Goal: Task Accomplishment & Management: Use online tool/utility

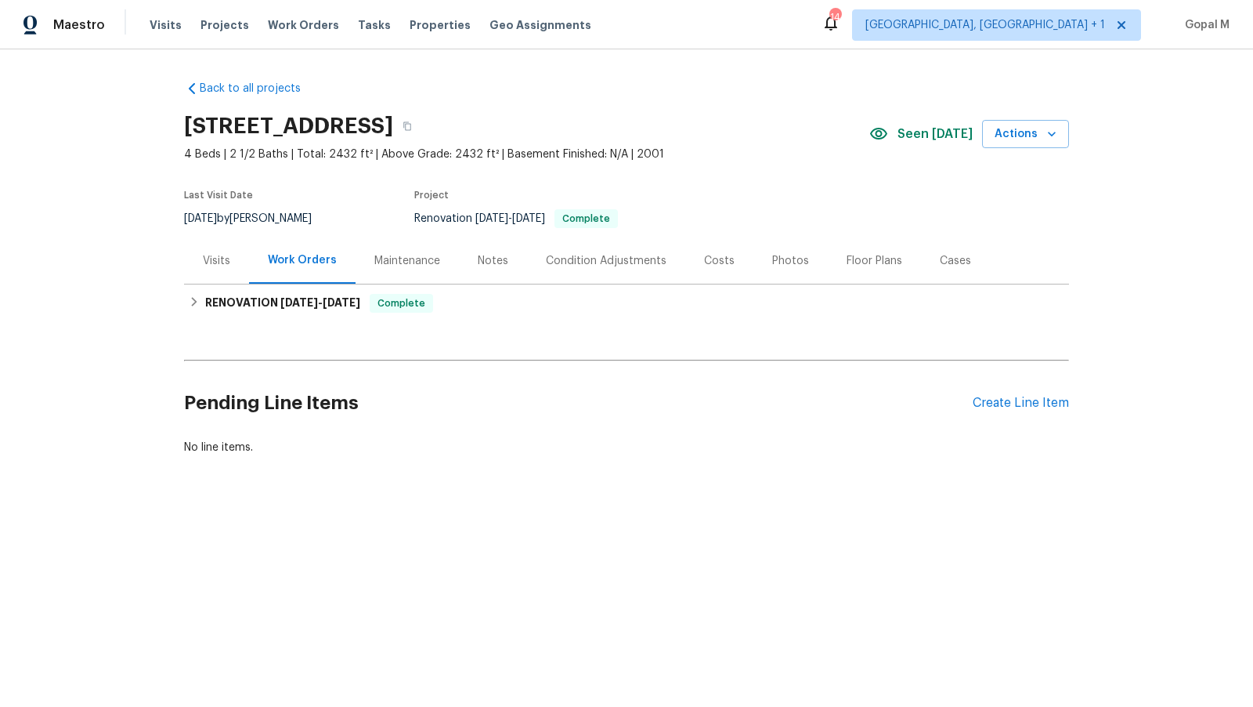
click at [940, 255] on div "Cases" at bounding box center [955, 261] width 31 height 16
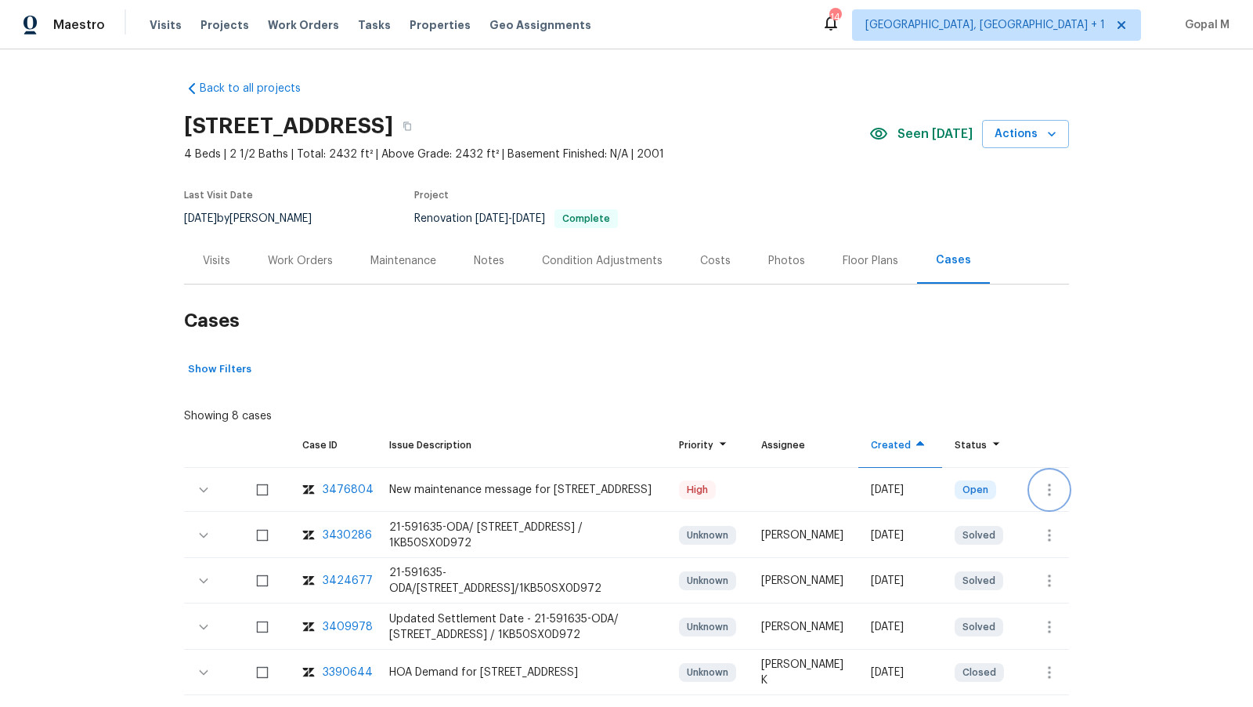
click at [1049, 494] on icon "button" at bounding box center [1049, 489] width 3 height 13
click at [1049, 494] on li "Create a visit" at bounding box center [1112, 489] width 162 height 26
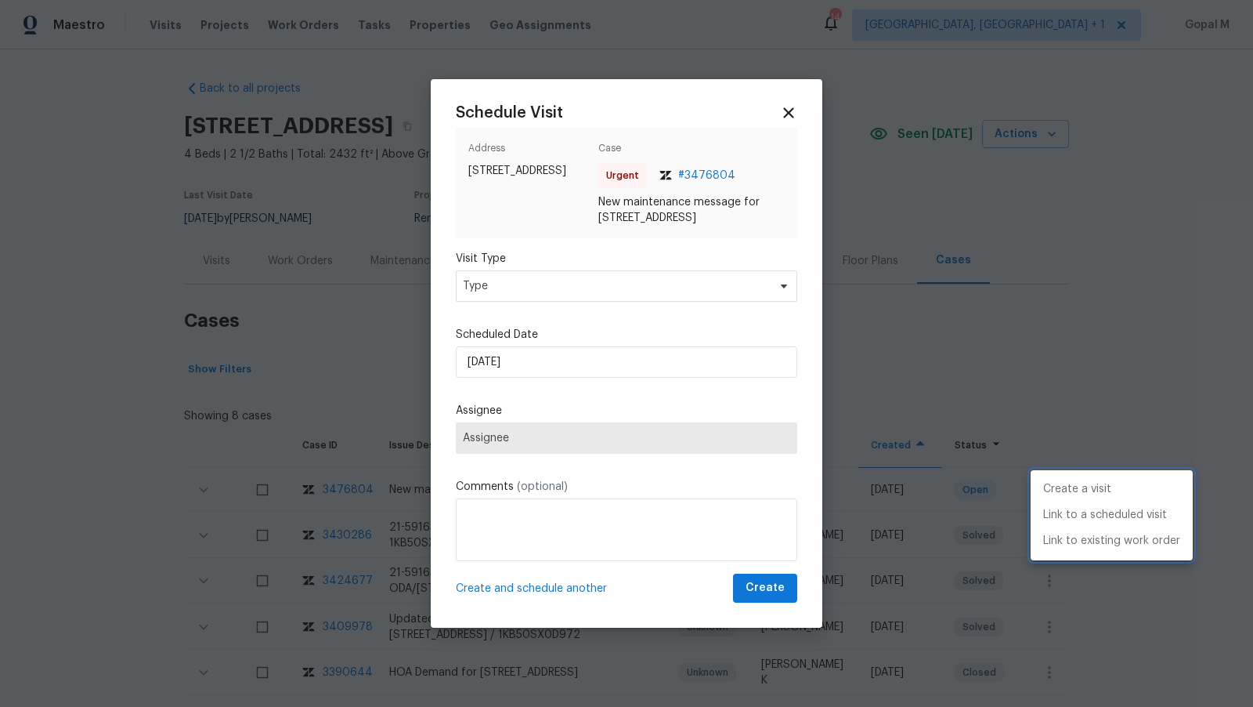
click at [718, 306] on div at bounding box center [626, 353] width 1253 height 707
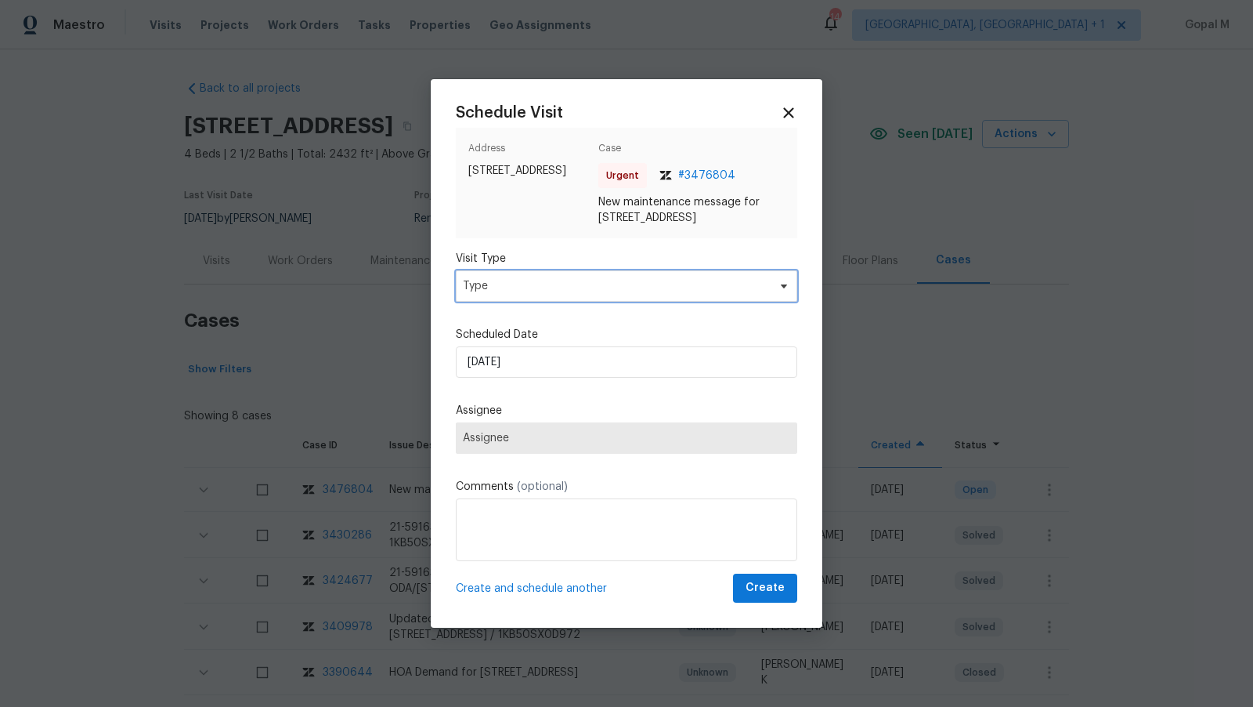
click at [718, 294] on span "Type" at bounding box center [615, 286] width 305 height 16
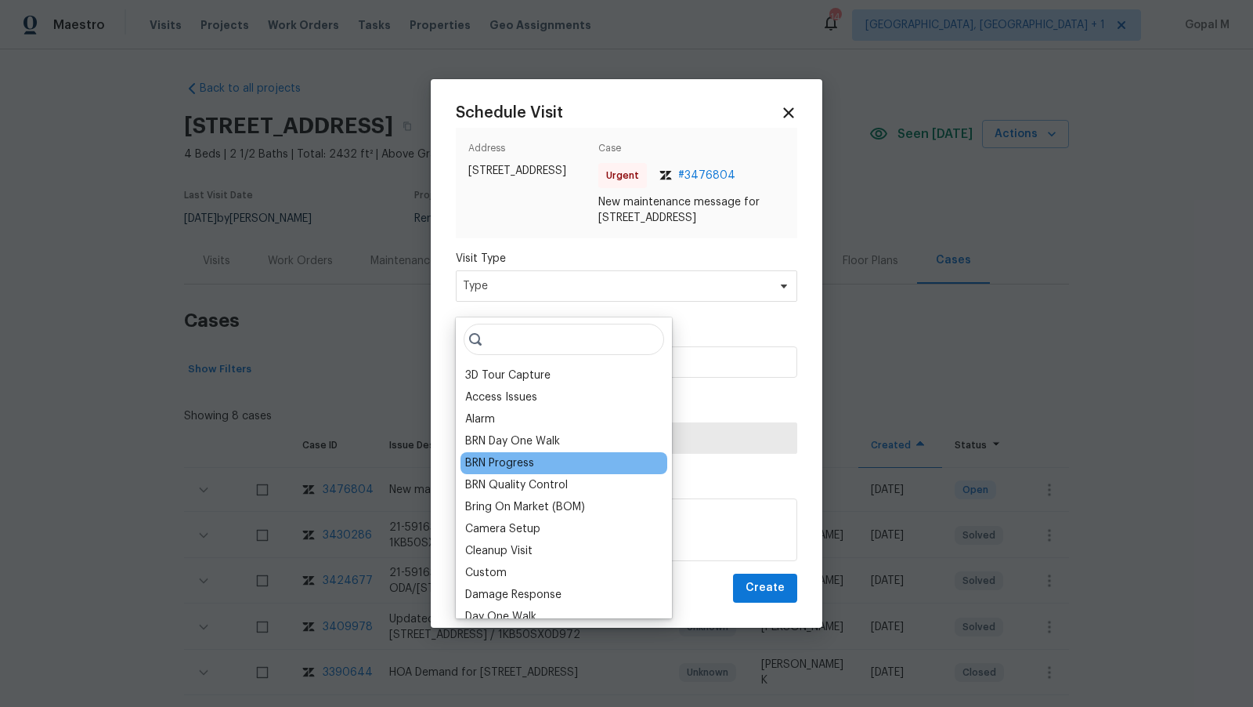
scroll to position [268, 0]
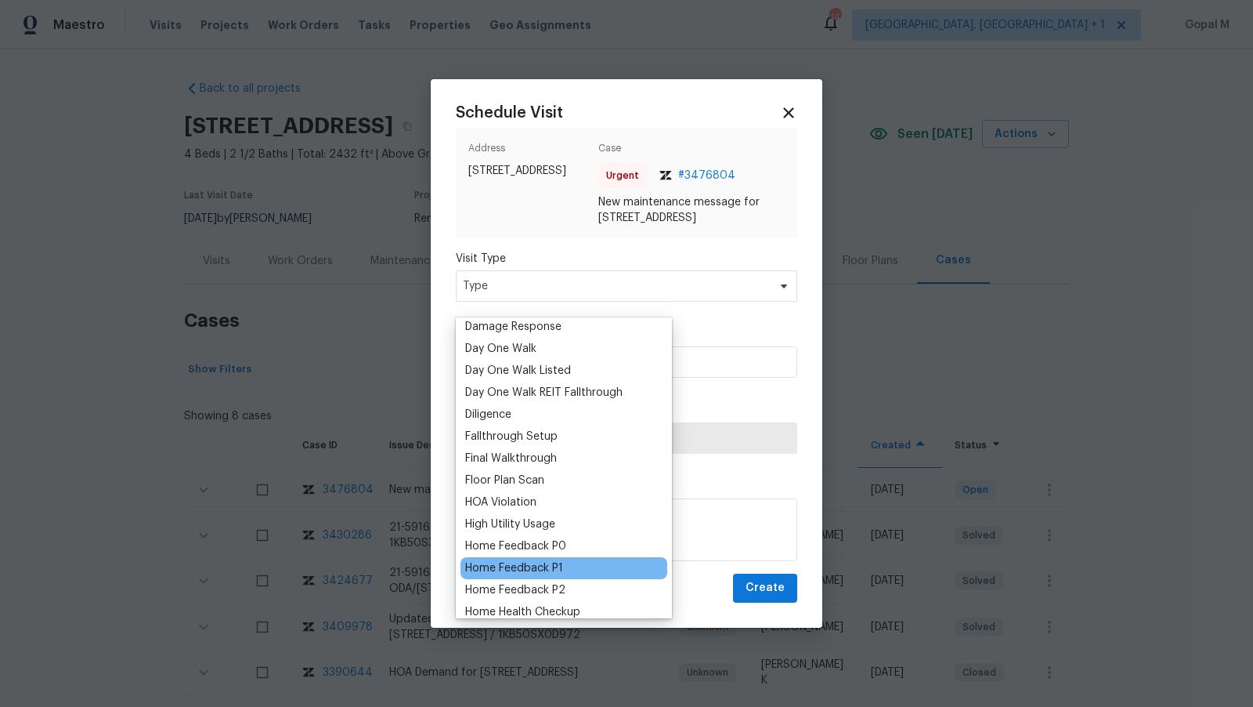
click at [542, 570] on div "Home Feedback P1" at bounding box center [514, 568] width 98 height 16
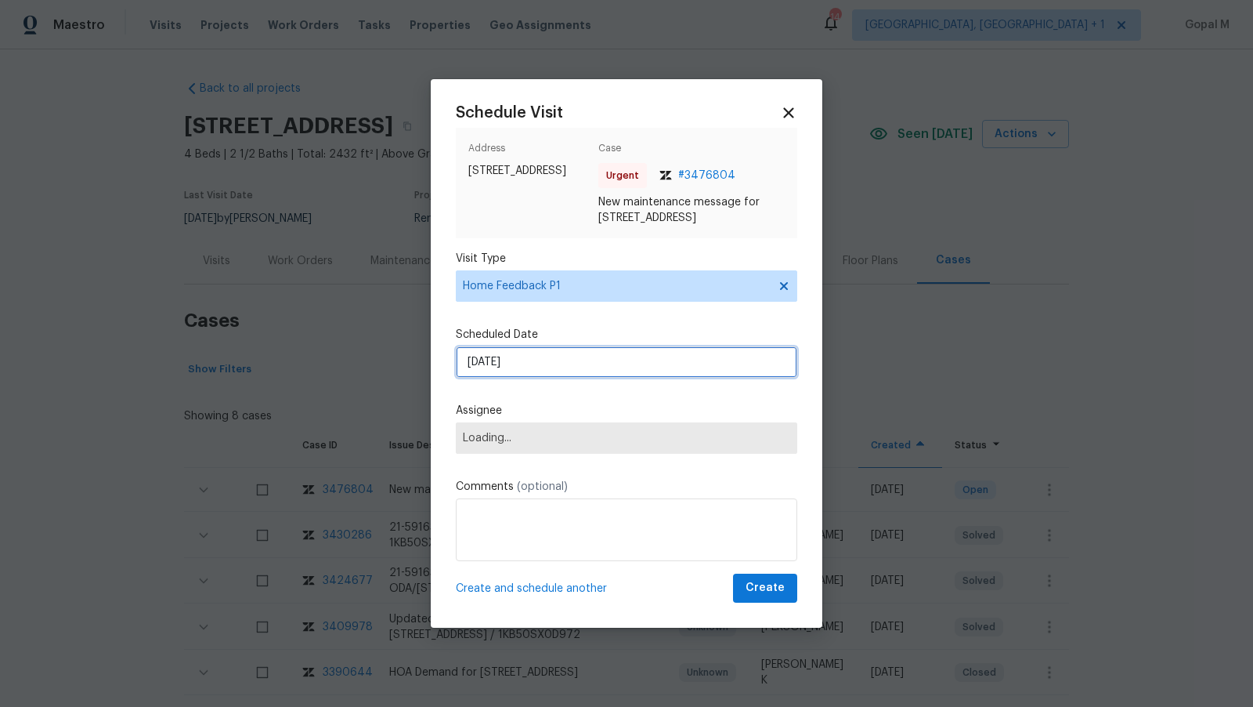
click at [584, 376] on input "[DATE]" at bounding box center [627, 361] width 342 height 31
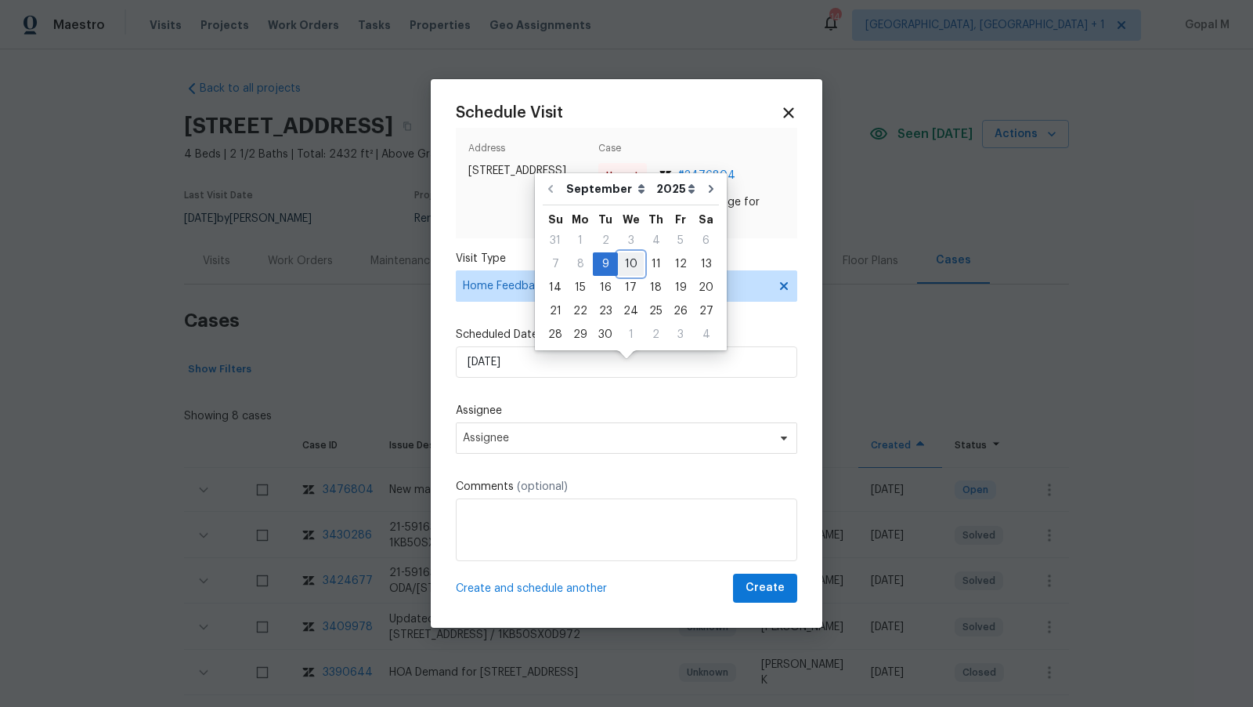
click at [627, 266] on div "10" at bounding box center [631, 264] width 26 height 22
type input "[DATE]"
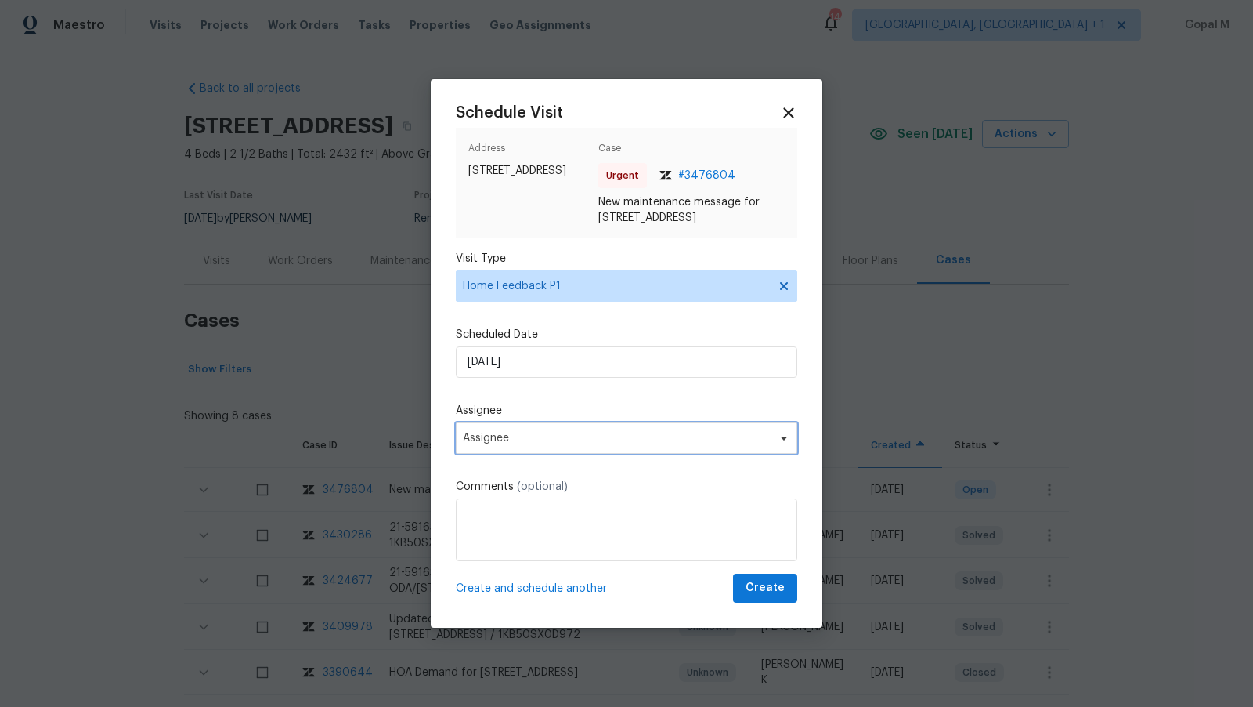
click at [626, 444] on span "Assignee" at bounding box center [616, 438] width 307 height 13
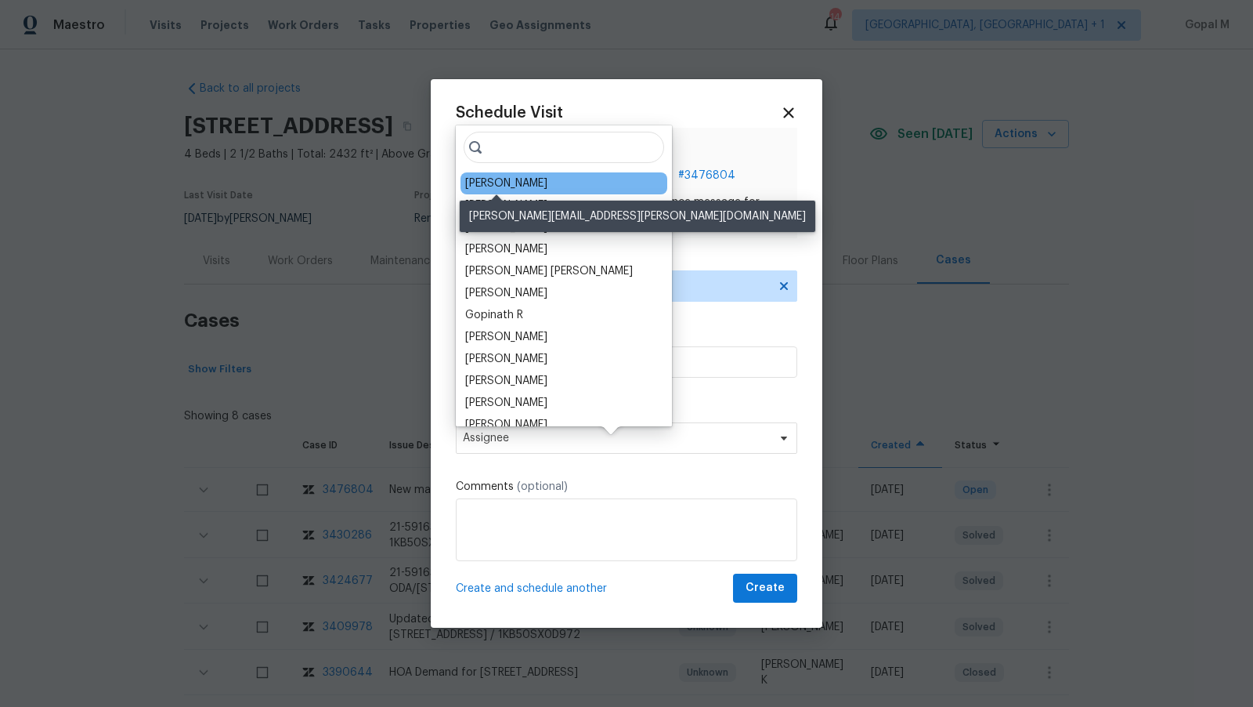
click at [510, 182] on div "[PERSON_NAME]" at bounding box center [506, 183] width 82 height 16
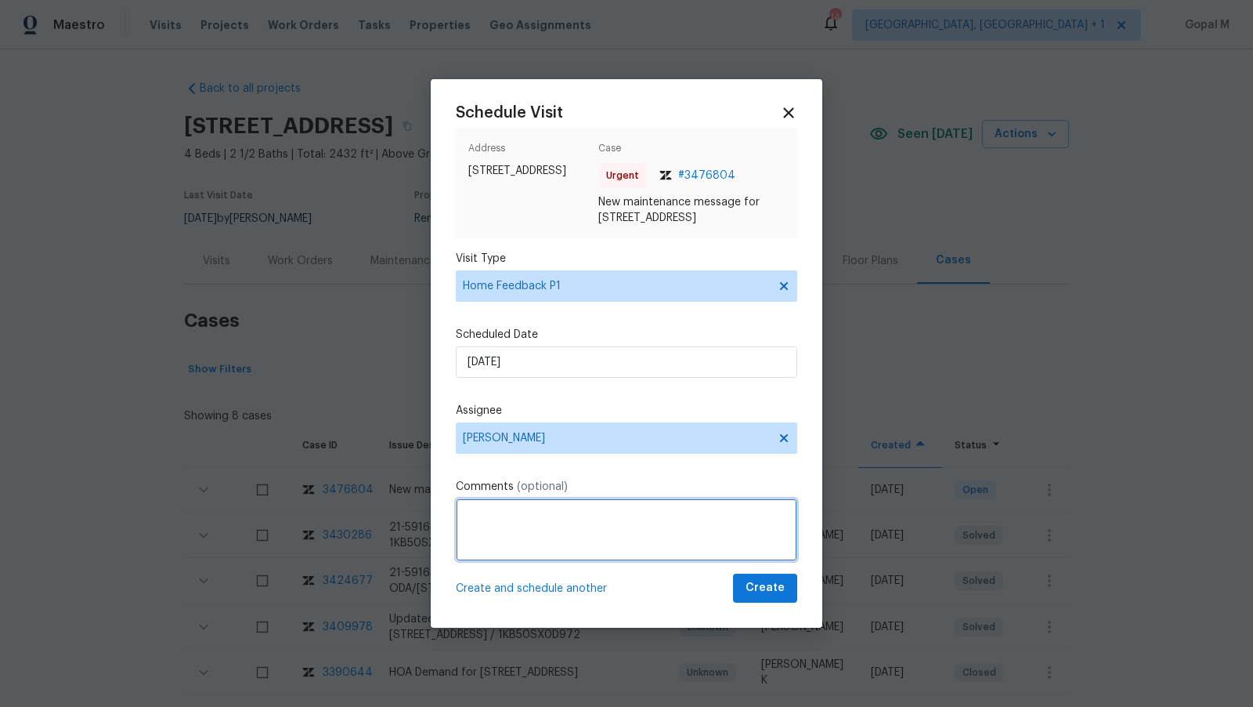
click at [548, 535] on textarea at bounding box center [627, 529] width 342 height 63
type textarea "The d"
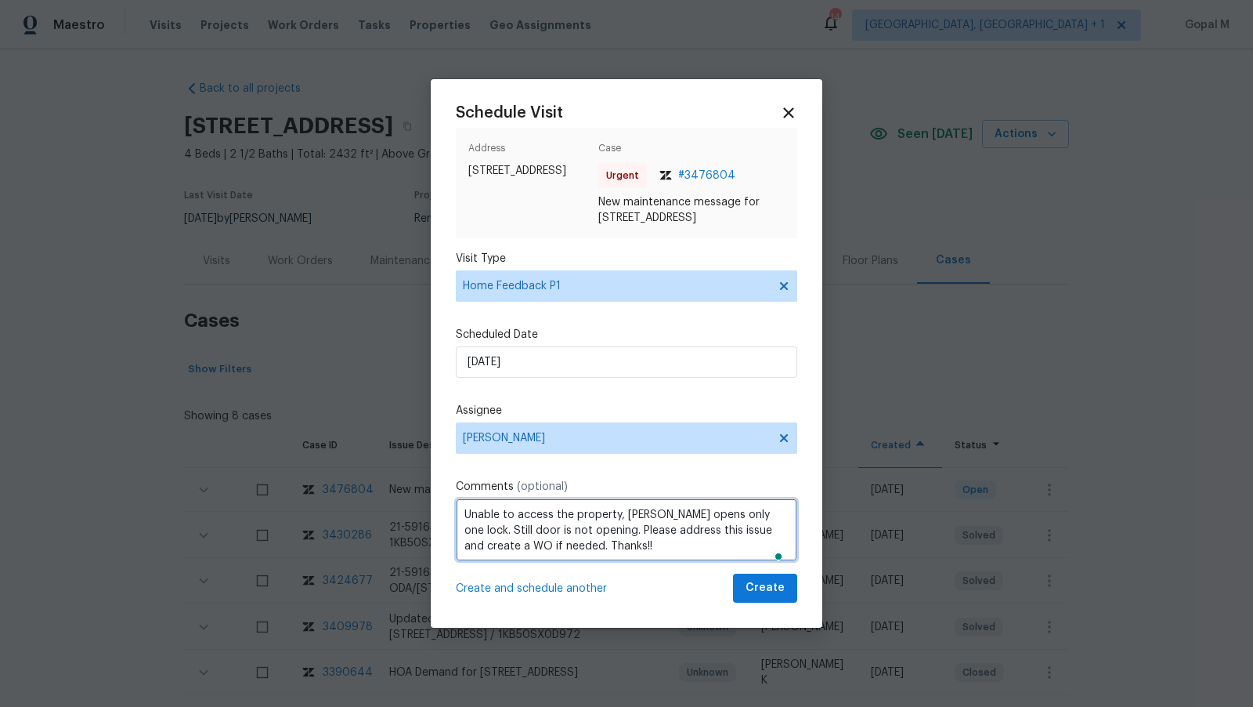
type textarea "Unable to access the property, [PERSON_NAME] opens only one lock. Still door is…"
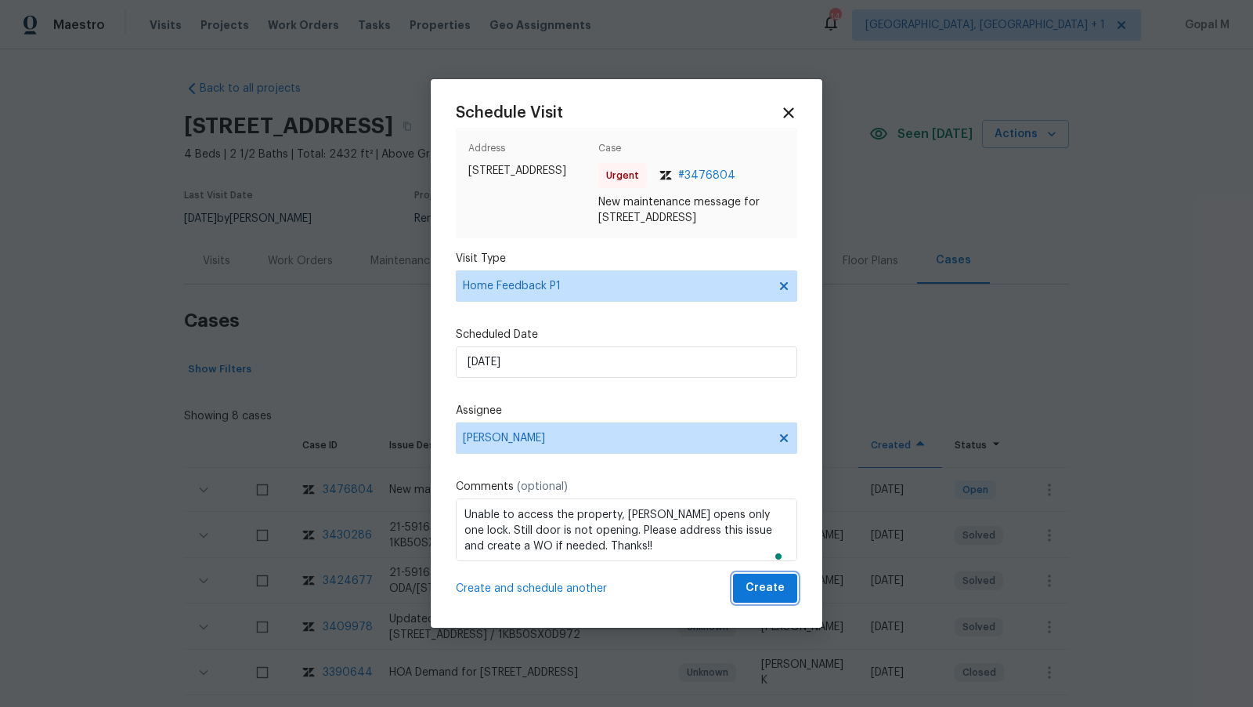
click at [762, 598] on span "Create" at bounding box center [765, 588] width 39 height 20
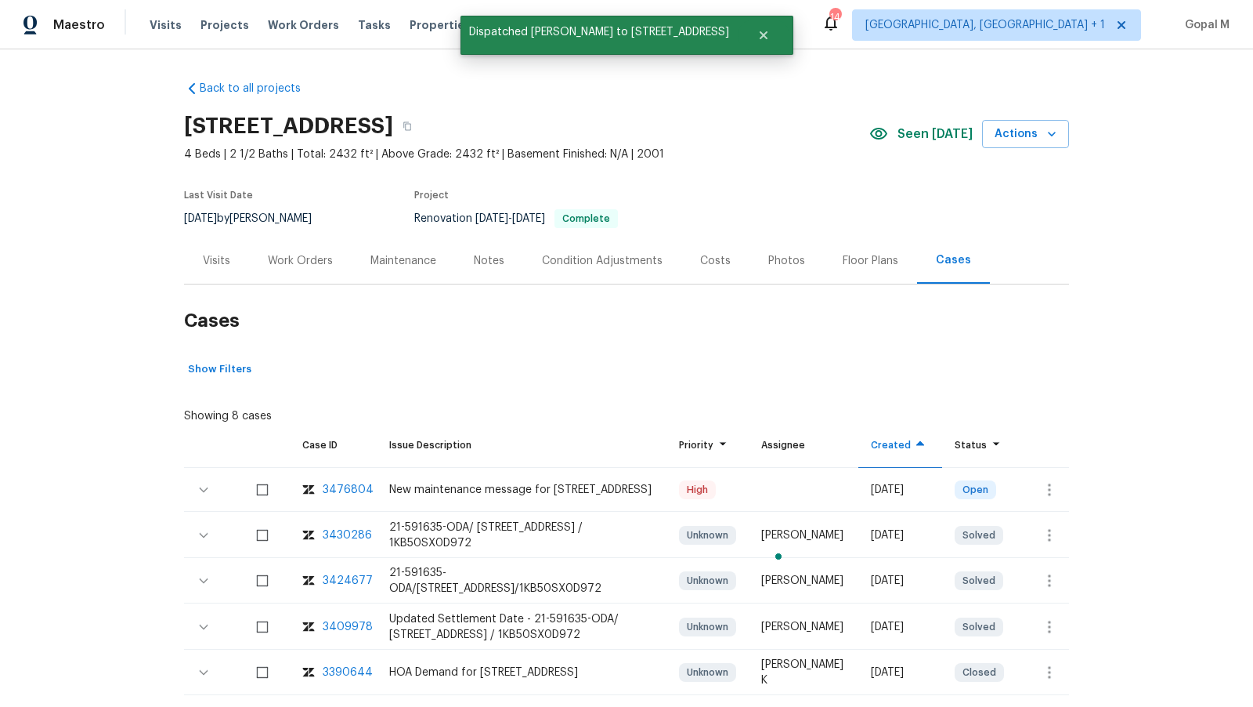
click at [214, 255] on div "Visits" at bounding box center [216, 261] width 27 height 16
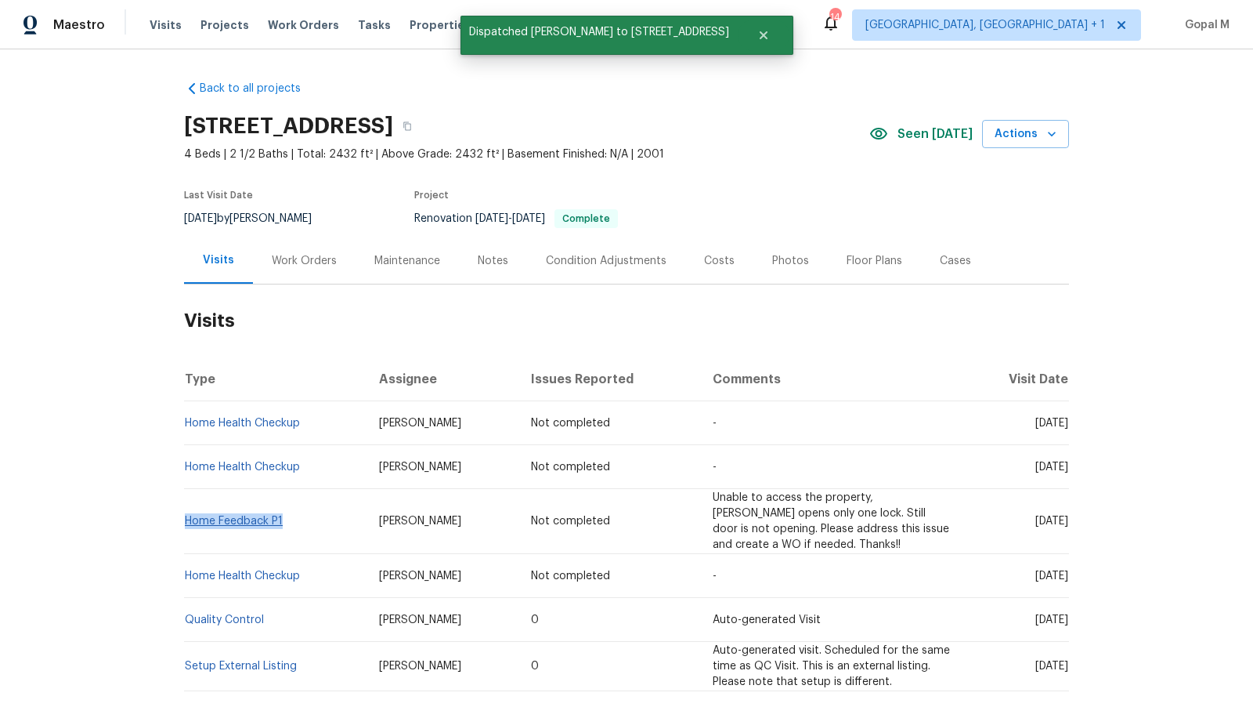
drag, startPoint x: 284, startPoint y: 519, endPoint x: 185, endPoint y: 521, distance: 99.5
click at [185, 521] on td "Home Feedback P1" at bounding box center [275, 521] width 183 height 65
copy link "Home Feedback P1"
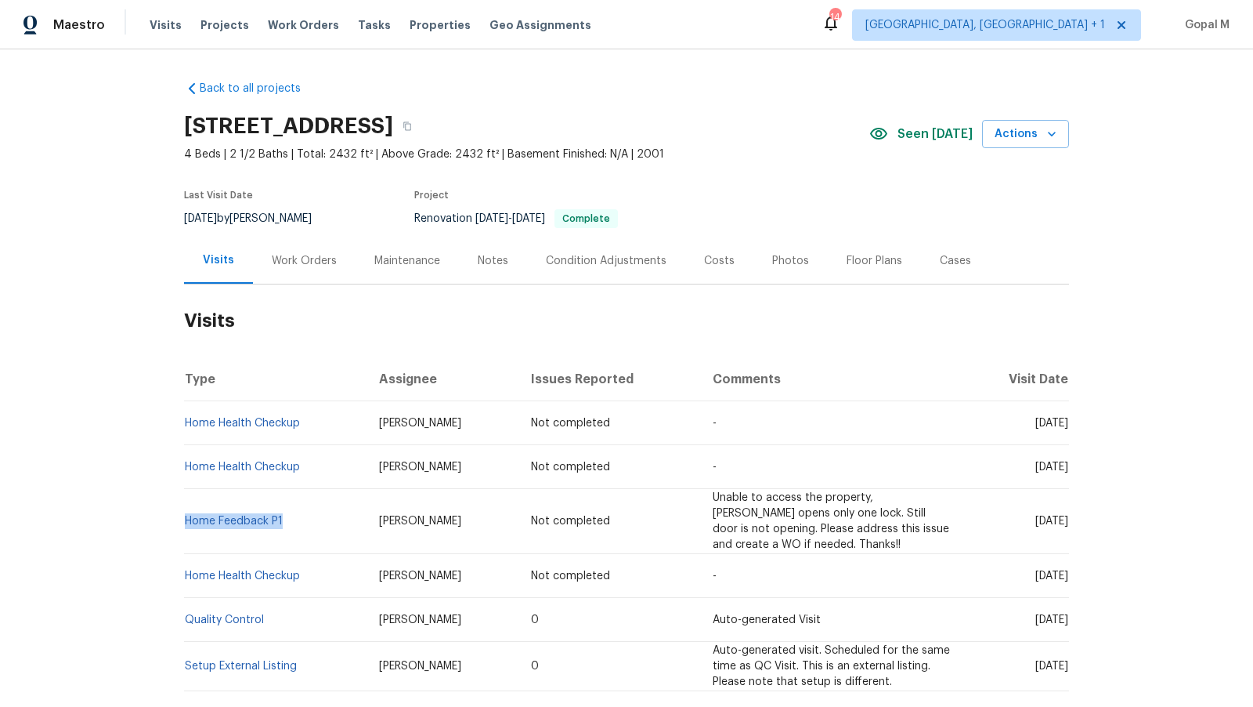
drag, startPoint x: 236, startPoint y: 217, endPoint x: 186, endPoint y: 217, distance: 50.1
click at [186, 217] on span "[DATE]" at bounding box center [200, 218] width 33 height 11
copy span "[DATE]"
click at [325, 267] on div "Work Orders" at bounding box center [304, 261] width 65 height 16
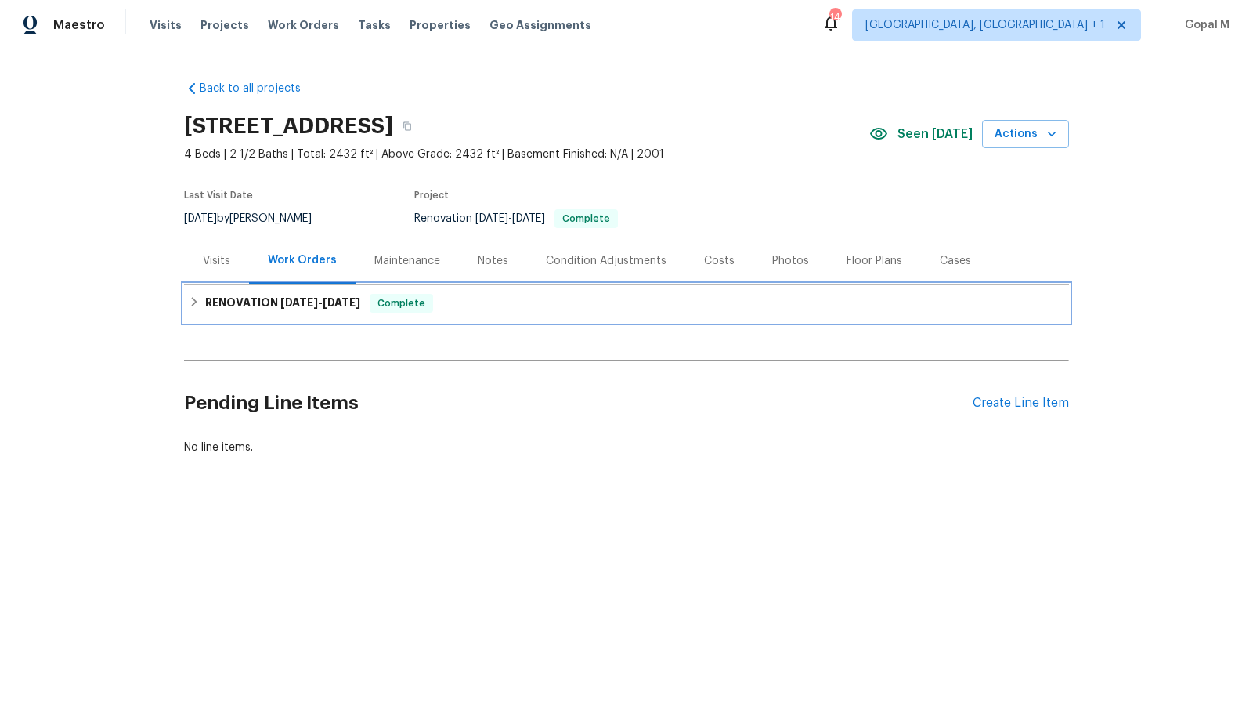
click at [590, 302] on div "RENOVATION [DATE] - [DATE] Complete" at bounding box center [627, 303] width 876 height 19
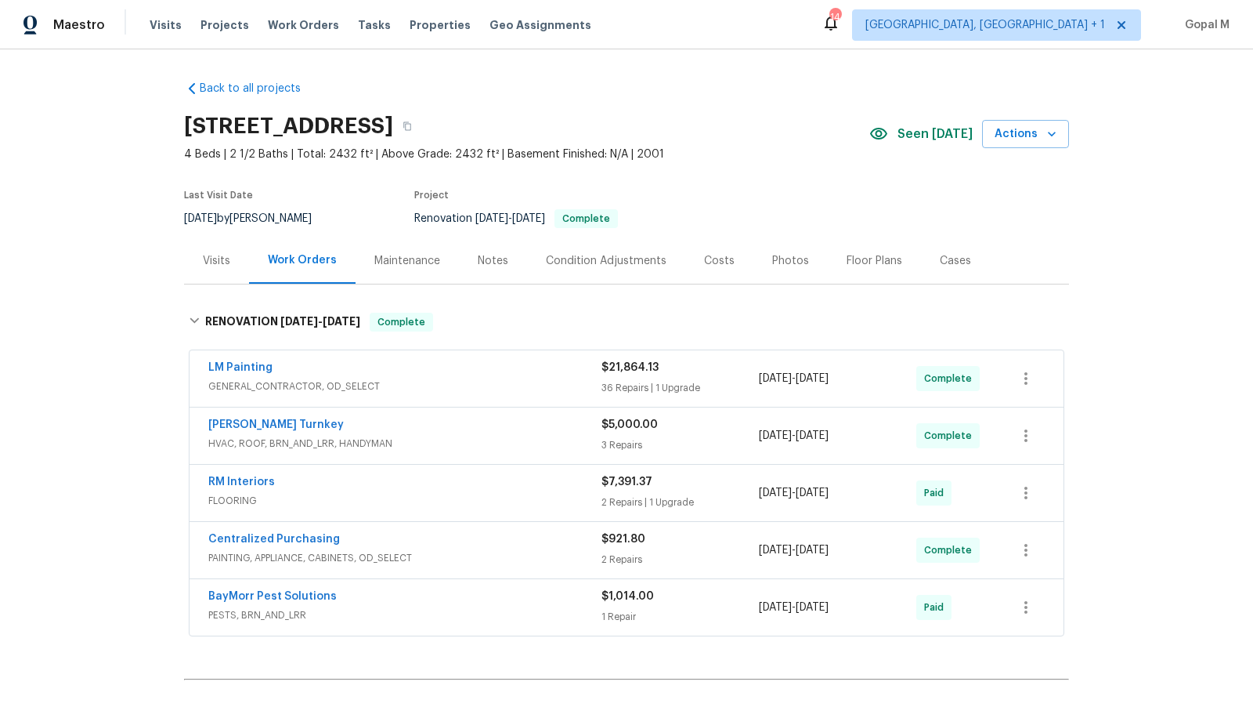
drag, startPoint x: 872, startPoint y: 378, endPoint x: 759, endPoint y: 382, distance: 112.9
click at [759, 382] on div "[DATE] - [DATE]" at bounding box center [837, 379] width 157 height 38
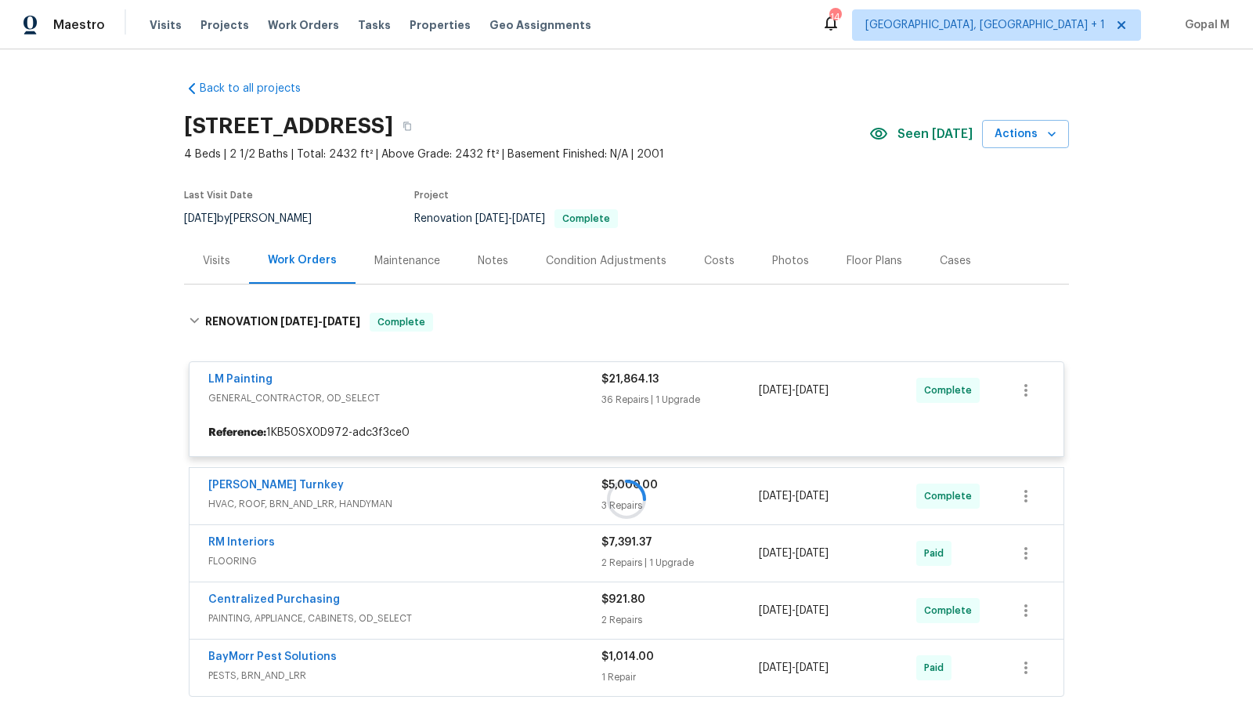
copy span "[DATE] - [DATE]"
